Goal: Task Accomplishment & Management: Complete application form

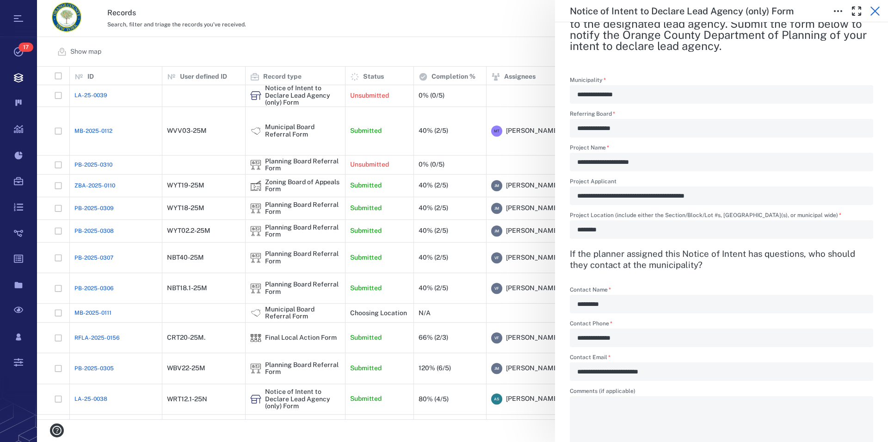
click at [877, 11] on icon "button" at bounding box center [875, 11] width 11 height 11
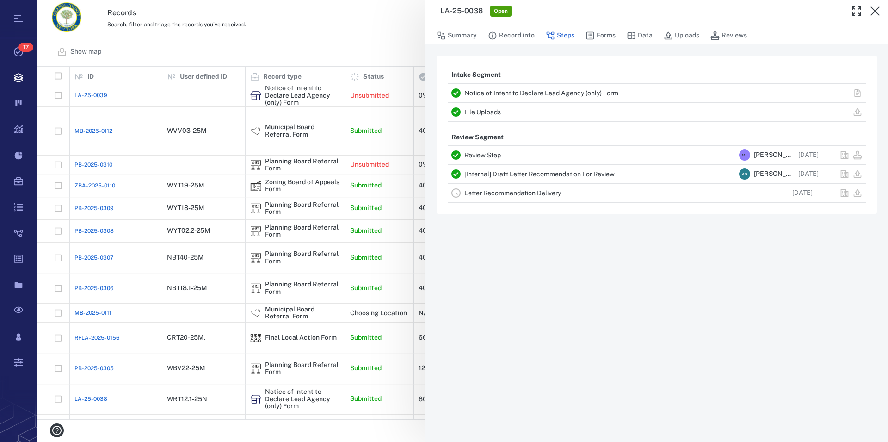
click at [877, 11] on icon "button" at bounding box center [875, 11] width 11 height 11
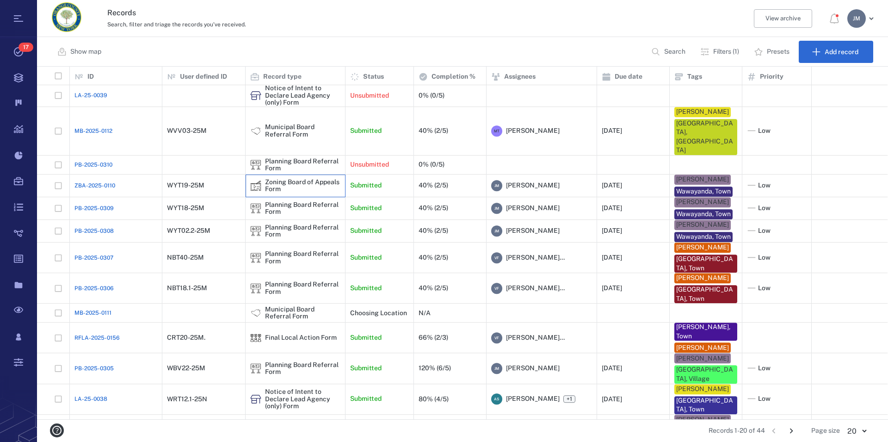
click at [299, 179] on div "Zoning Board of Appeals Form" at bounding box center [302, 186] width 75 height 14
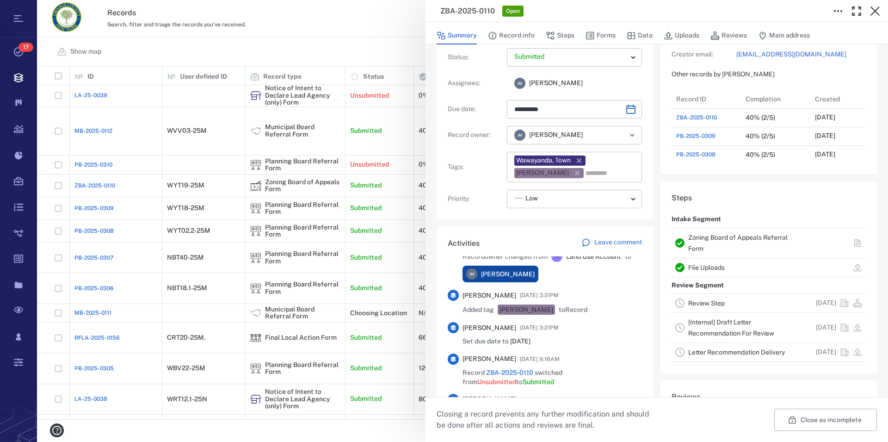
scroll to position [53, 0]
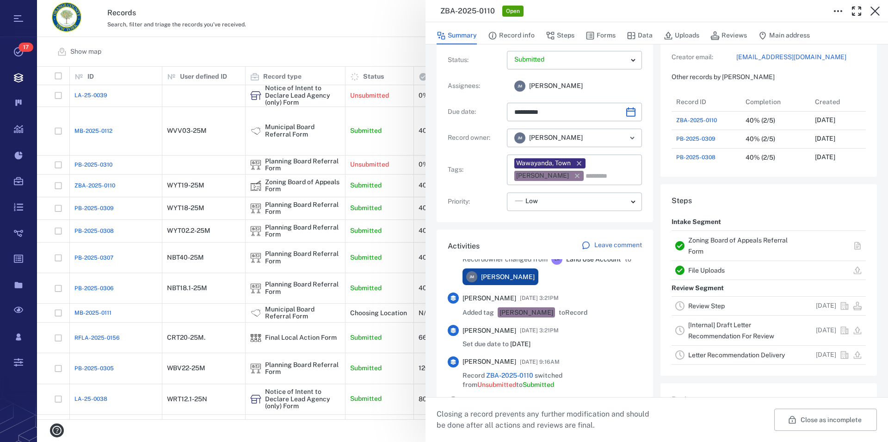
click at [712, 238] on link "Zoning Board of Appeals Referral Form" at bounding box center [737, 245] width 99 height 19
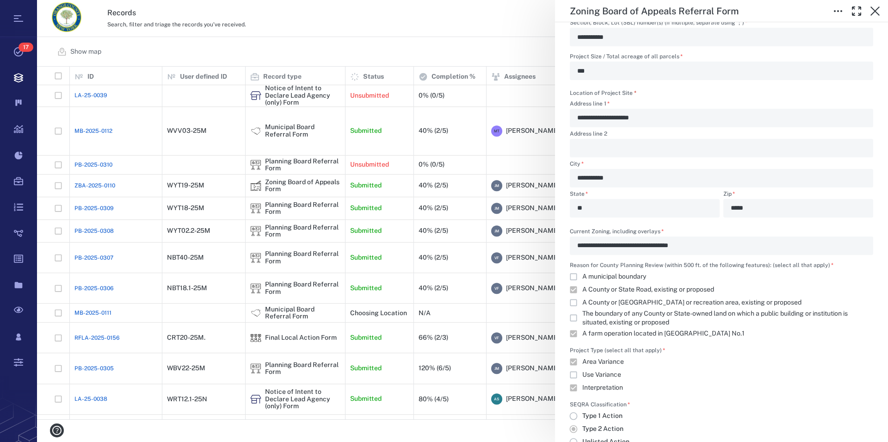
scroll to position [738, 0]
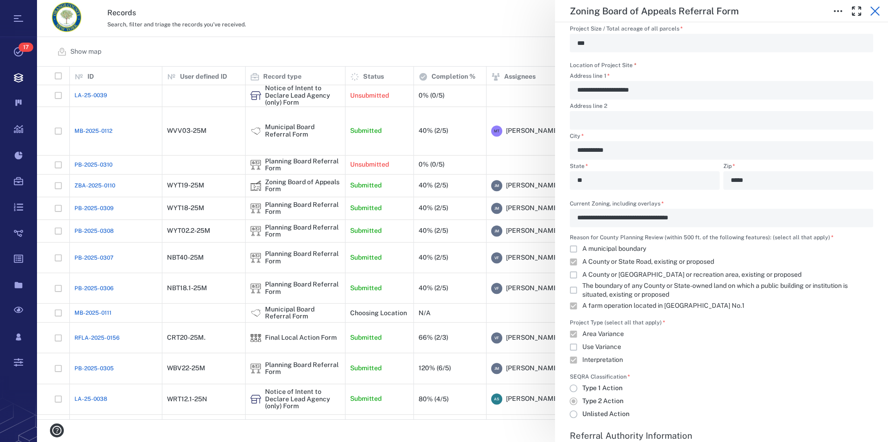
click at [878, 13] on icon "button" at bounding box center [875, 11] width 11 height 11
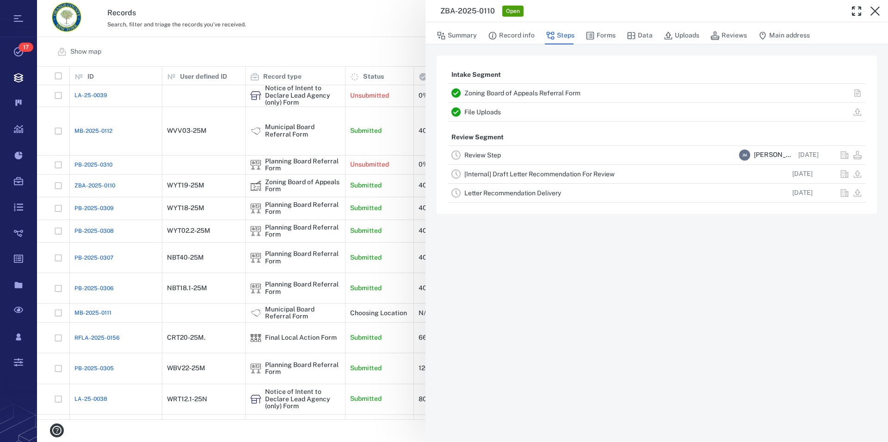
click at [878, 13] on icon "button" at bounding box center [875, 11] width 11 height 11
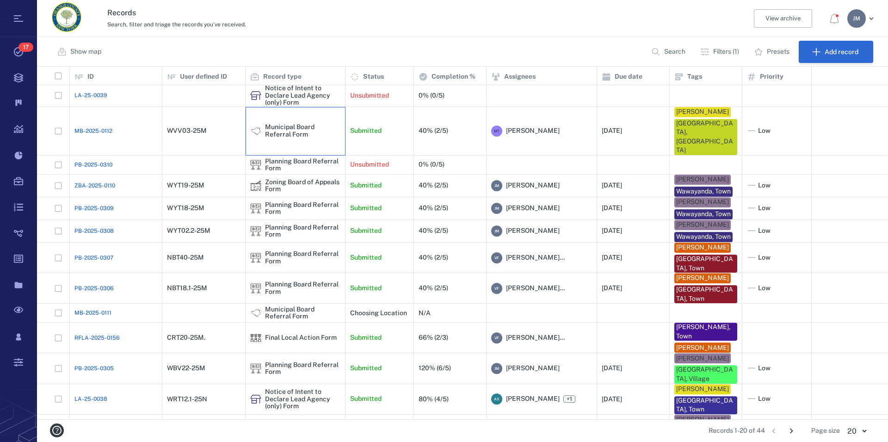
click at [289, 124] on div "Municipal Board Referral Form" at bounding box center [302, 131] width 75 height 14
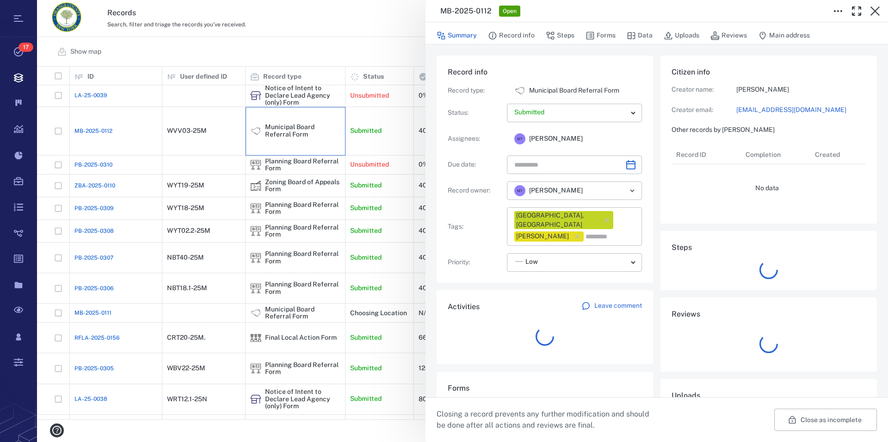
type input "**********"
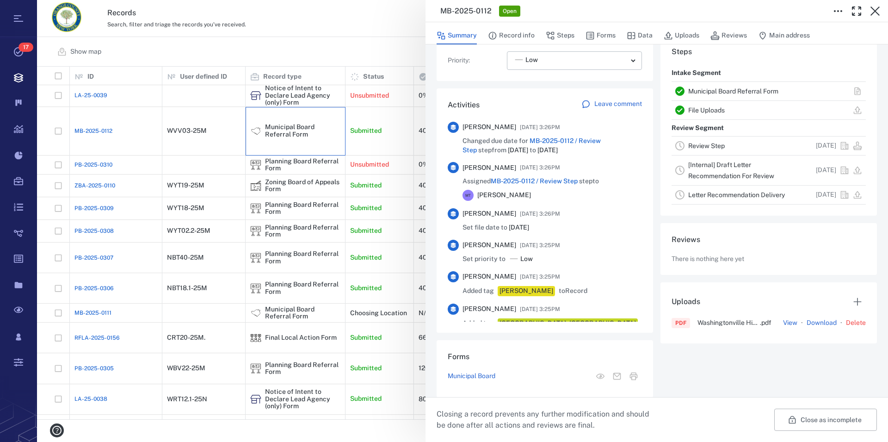
scroll to position [242, 0]
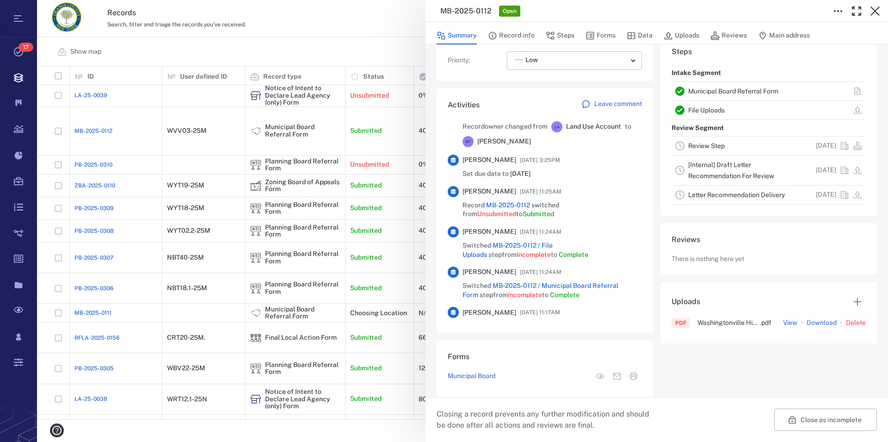
click at [732, 92] on link "Municipal Board Referral Form" at bounding box center [733, 90] width 90 height 7
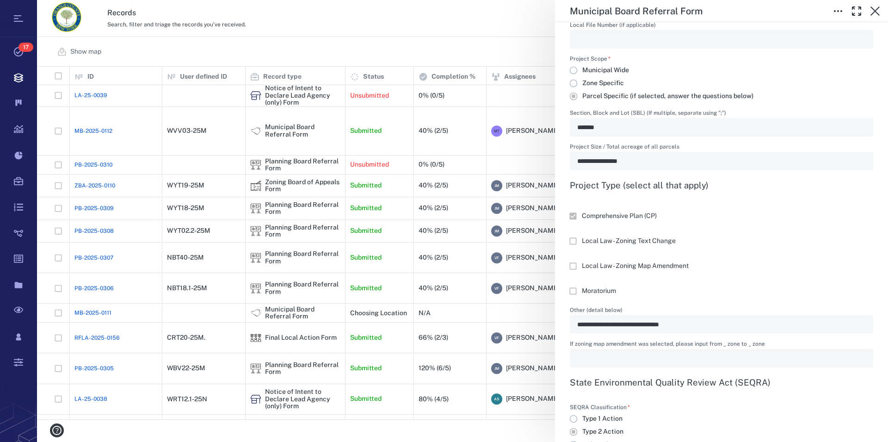
scroll to position [585, 0]
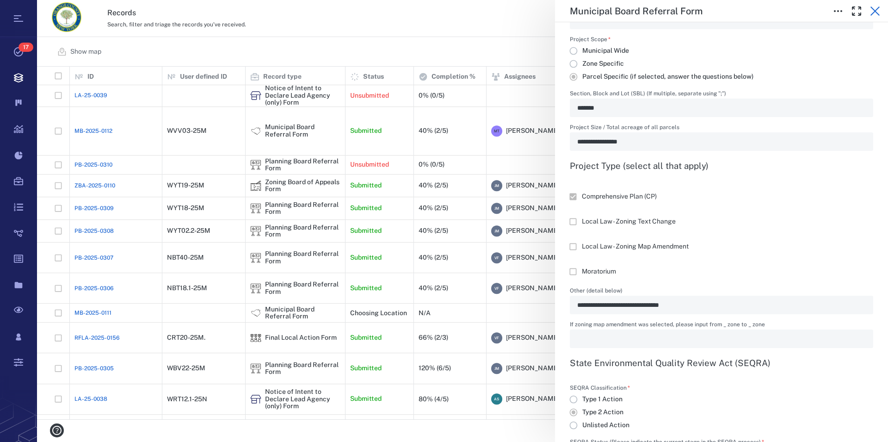
click at [874, 10] on icon "button" at bounding box center [875, 10] width 9 height 9
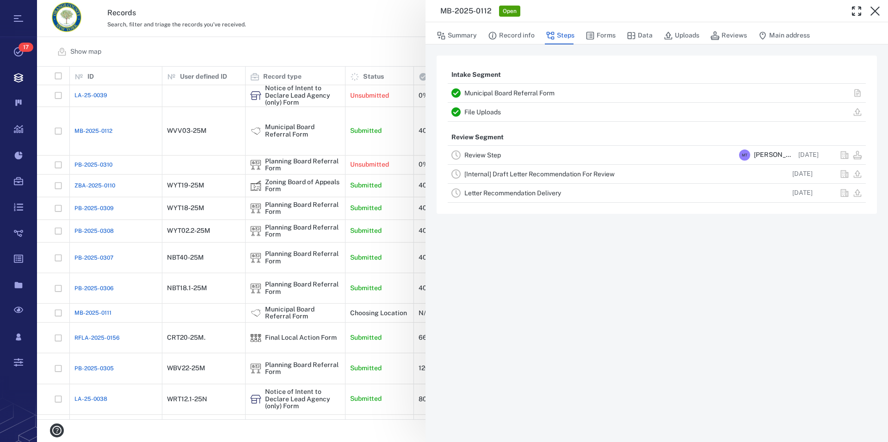
click at [874, 10] on icon "button" at bounding box center [875, 10] width 9 height 9
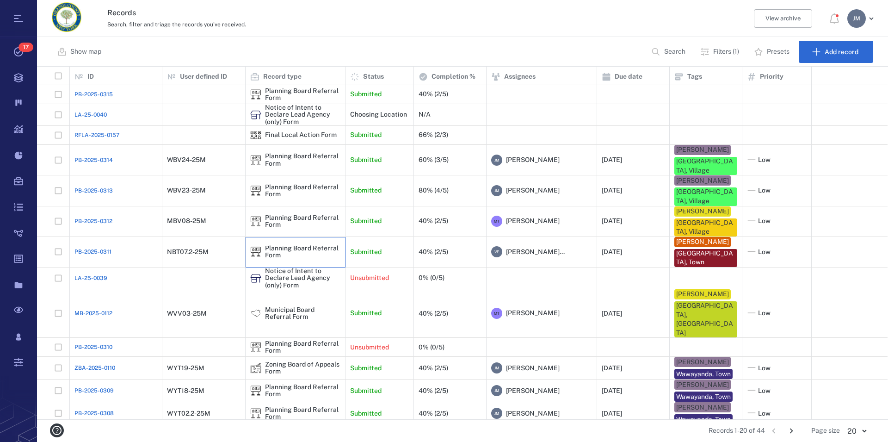
click at [289, 245] on div "Planning Board Referral Form" at bounding box center [302, 252] width 75 height 14
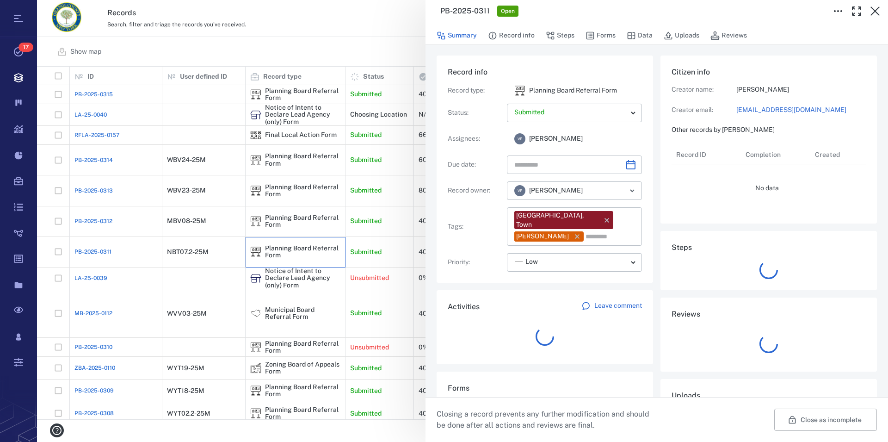
type input "**********"
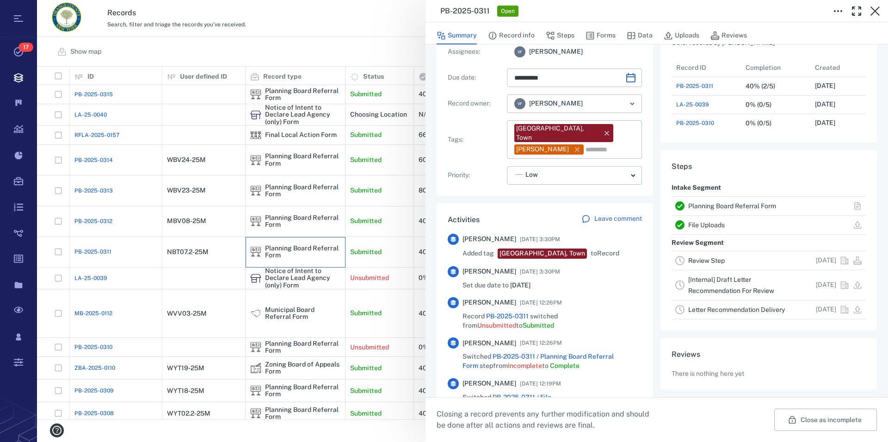
scroll to position [242, 0]
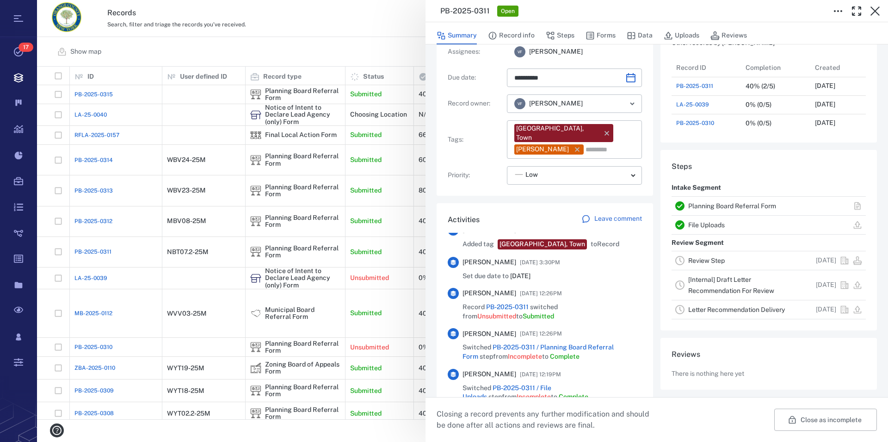
click at [704, 206] on link "Planning Board Referral Form" at bounding box center [732, 205] width 88 height 7
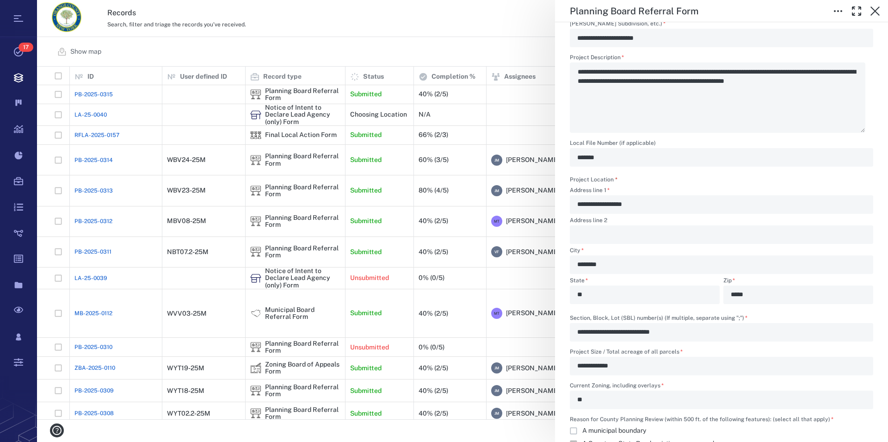
scroll to position [158, 0]
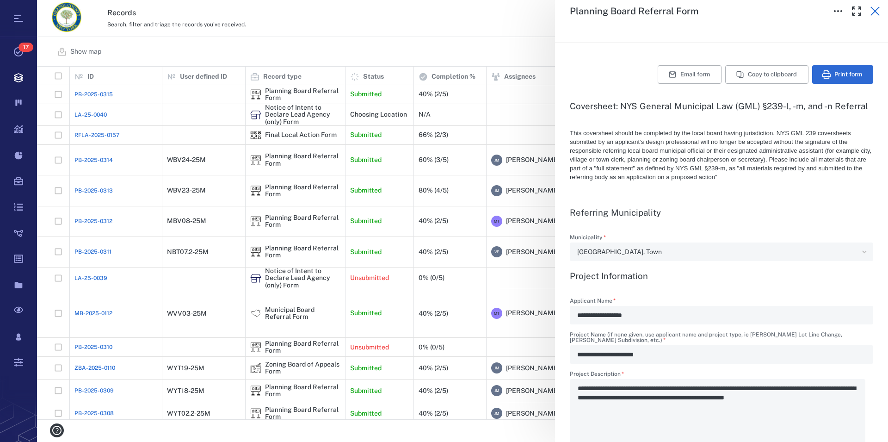
click at [877, 11] on icon "button" at bounding box center [875, 11] width 11 height 11
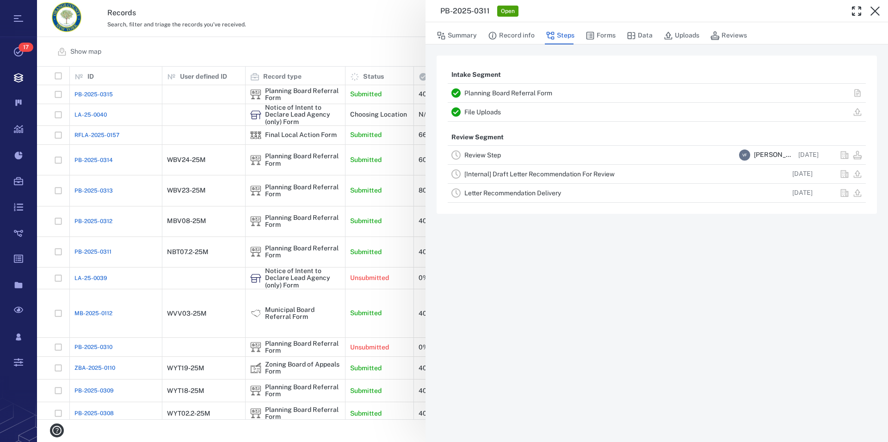
click at [877, 16] on icon "button" at bounding box center [875, 11] width 11 height 11
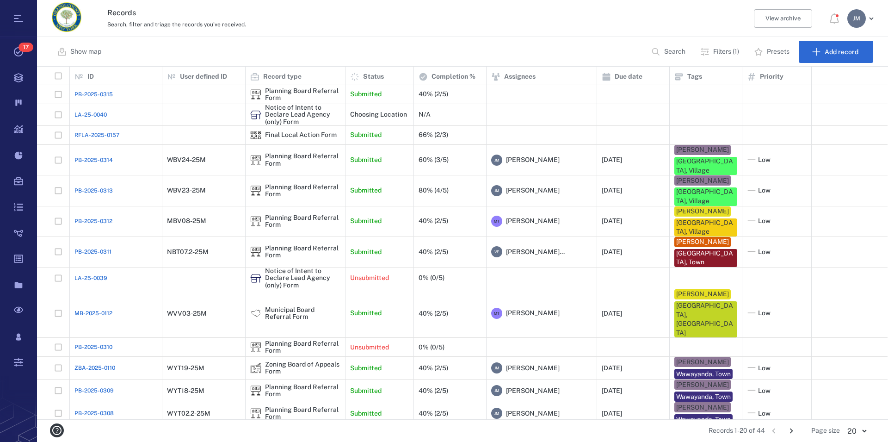
click at [856, 24] on div "[PERSON_NAME]" at bounding box center [856, 18] width 19 height 19
click at [815, 84] on span "Log out" at bounding box center [808, 80] width 23 height 9
